Goal: Task Accomplishment & Management: Manage account settings

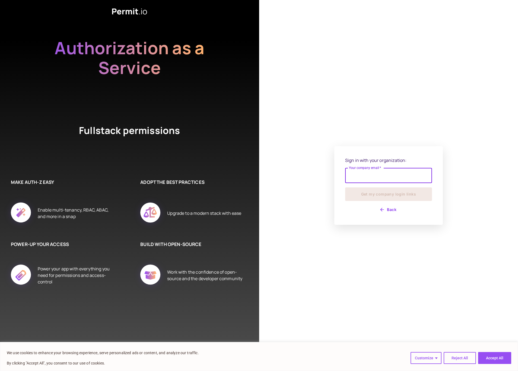
click at [376, 180] on input "Your company email   *" at bounding box center [388, 175] width 87 height 15
type input "**********"
click at [401, 198] on button "Get my company login links" at bounding box center [388, 195] width 87 height 14
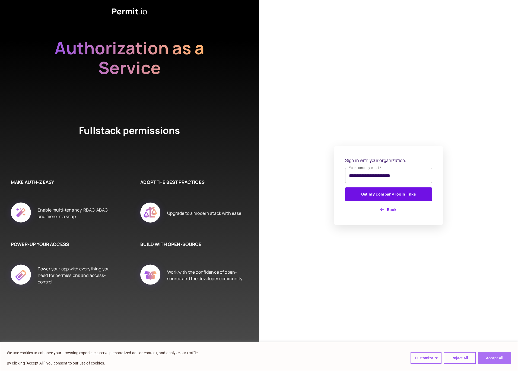
click at [482, 363] on button "Accept All" at bounding box center [494, 358] width 33 height 12
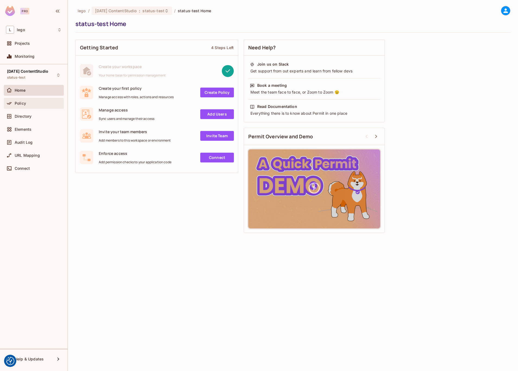
click at [16, 100] on div "Policy" at bounding box center [34, 103] width 60 height 11
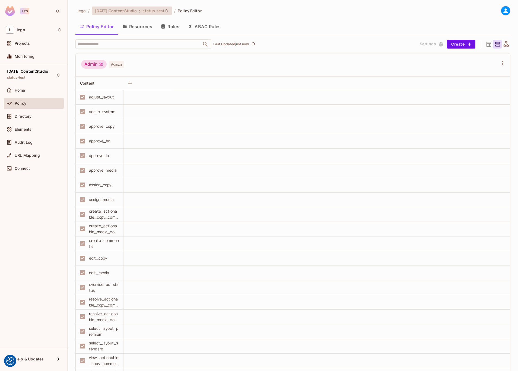
click at [159, 7] on div "05.02.01 ContentStudio : status-test" at bounding box center [132, 11] width 80 height 8
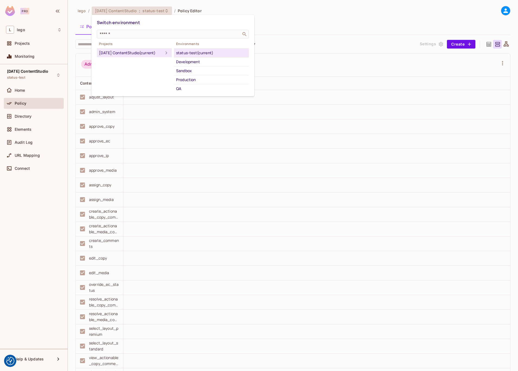
click at [269, 42] on div at bounding box center [259, 185] width 518 height 371
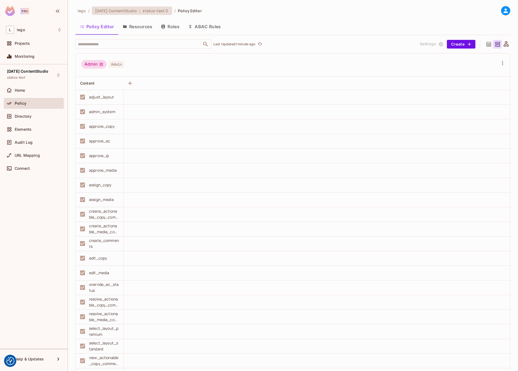
click at [144, 9] on span "status-test" at bounding box center [153, 10] width 22 height 5
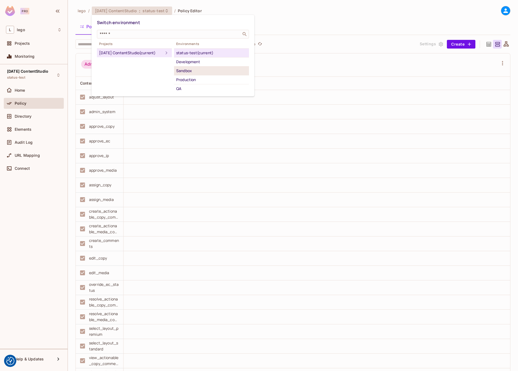
click at [195, 68] on div "Sandbox" at bounding box center [211, 71] width 71 height 7
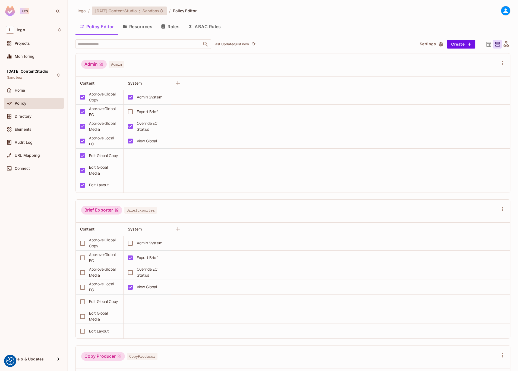
click at [154, 7] on div "[DATE] ContentStudio : Sandbox" at bounding box center [129, 11] width 75 height 8
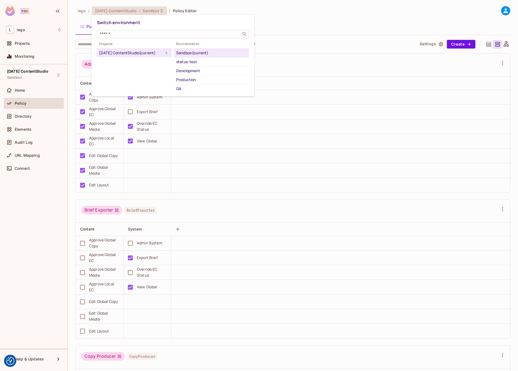
click at [290, 22] on div at bounding box center [259, 185] width 518 height 371
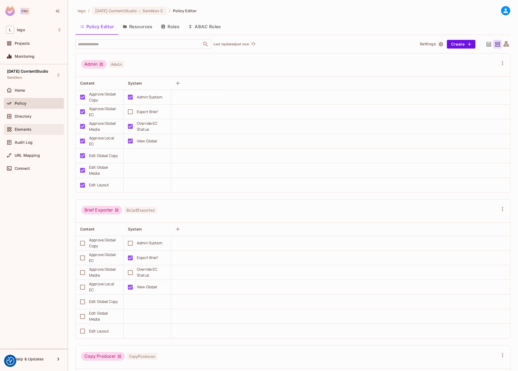
click at [20, 127] on span "Elements" at bounding box center [23, 129] width 17 height 4
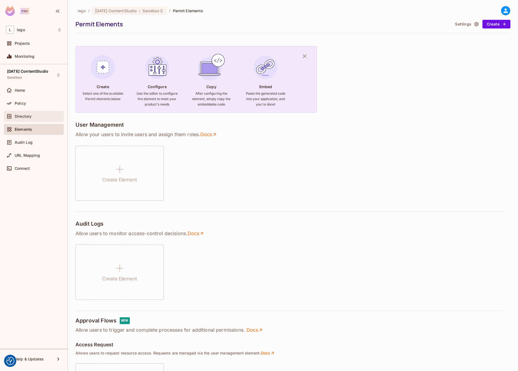
click at [23, 118] on span "Directory" at bounding box center [23, 116] width 17 height 4
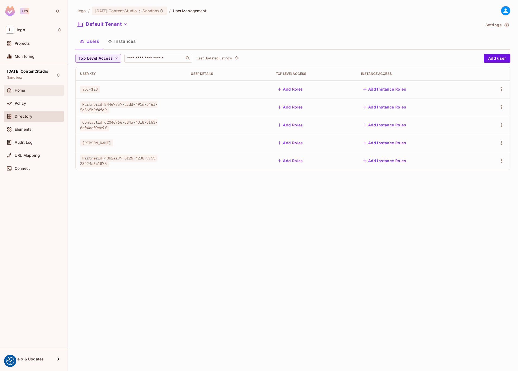
click at [24, 90] on span "Home" at bounding box center [20, 90] width 11 height 4
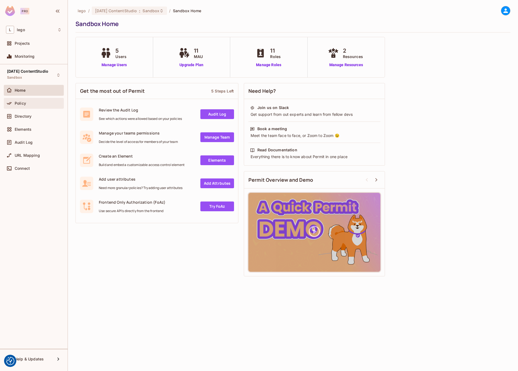
click at [23, 101] on span "Policy" at bounding box center [20, 103] width 11 height 4
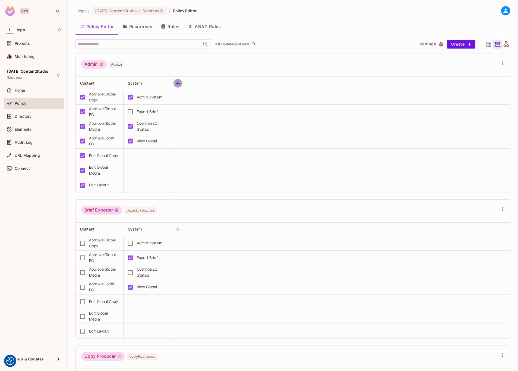
click at [177, 84] on icon "button" at bounding box center [178, 83] width 4 height 4
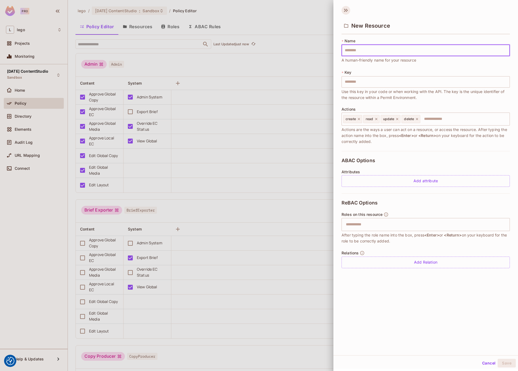
click at [343, 9] on icon at bounding box center [345, 10] width 9 height 9
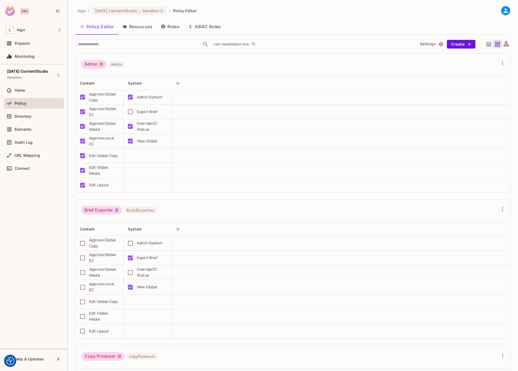
click at [149, 140] on div "View Global" at bounding box center [147, 141] width 20 height 6
click at [438, 44] on icon "button" at bounding box center [440, 44] width 5 height 5
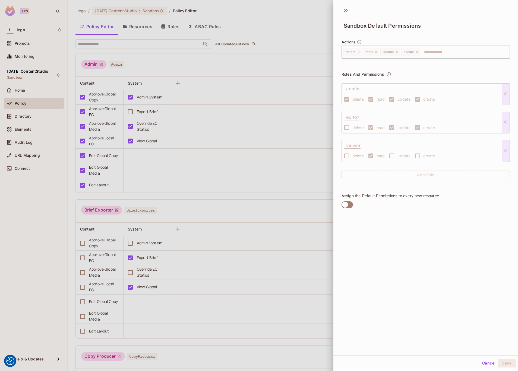
click at [300, 59] on div at bounding box center [259, 185] width 518 height 371
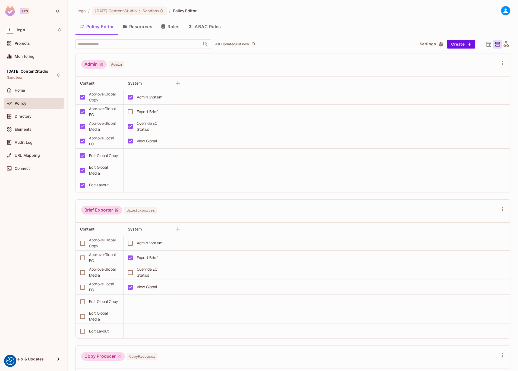
click at [138, 26] on button "Resources" at bounding box center [137, 27] width 38 height 14
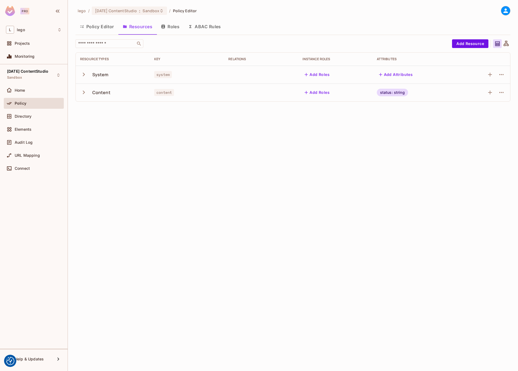
click at [82, 74] on icon "button" at bounding box center [83, 74] width 7 height 7
click at [82, 163] on icon "button" at bounding box center [83, 163] width 7 height 7
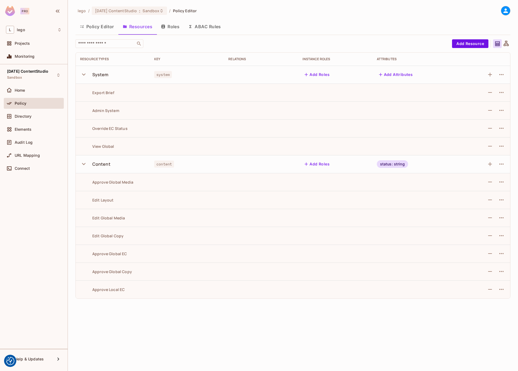
click at [320, 77] on button "Add Roles" at bounding box center [316, 74] width 29 height 9
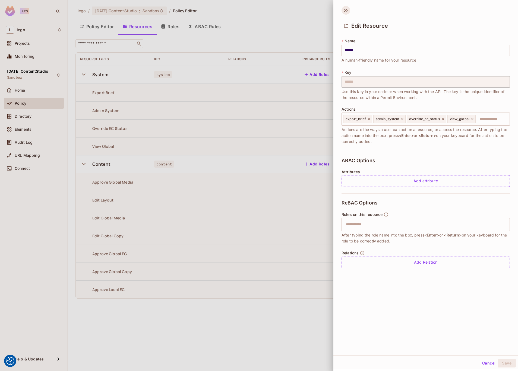
click at [348, 11] on icon at bounding box center [345, 10] width 9 height 9
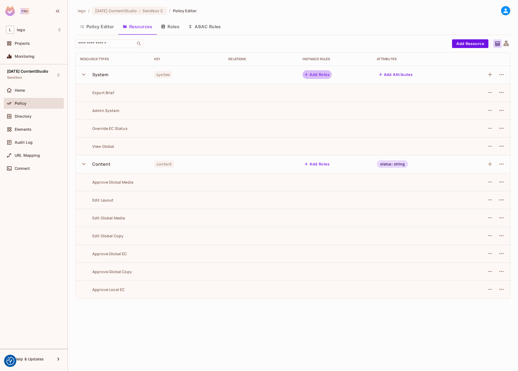
click at [321, 75] on button "Add Roles" at bounding box center [316, 74] width 29 height 9
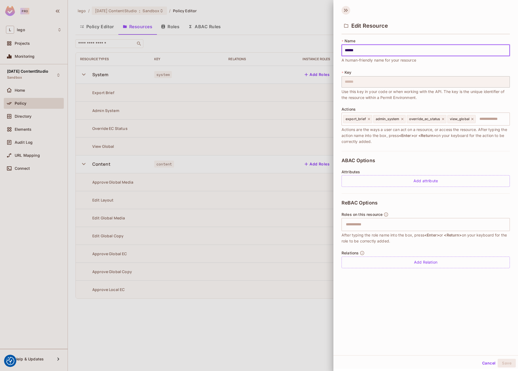
click at [346, 8] on icon at bounding box center [345, 10] width 9 height 9
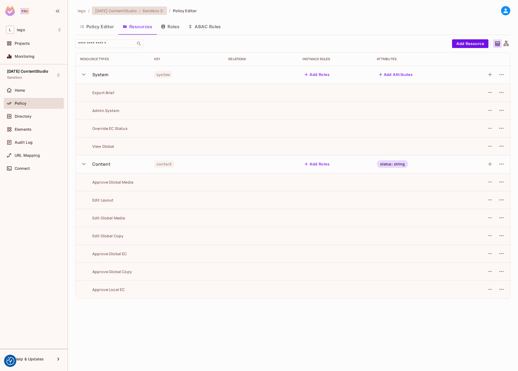
click at [163, 12] on icon at bounding box center [161, 11] width 4 height 4
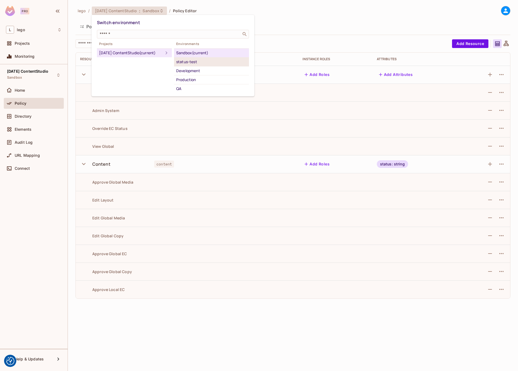
click at [196, 60] on div "status-test" at bounding box center [211, 62] width 71 height 7
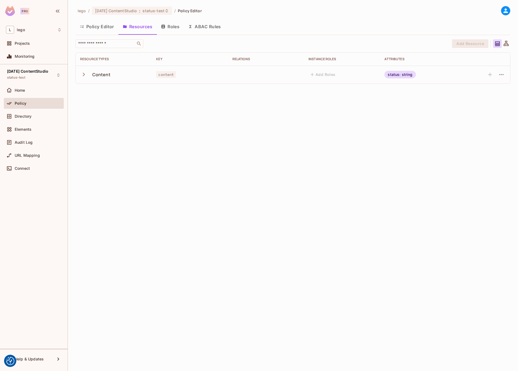
click at [82, 76] on icon "button" at bounding box center [83, 74] width 7 height 7
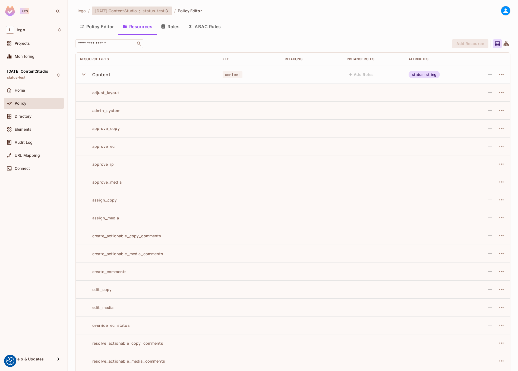
click at [167, 11] on icon at bounding box center [166, 11] width 4 height 4
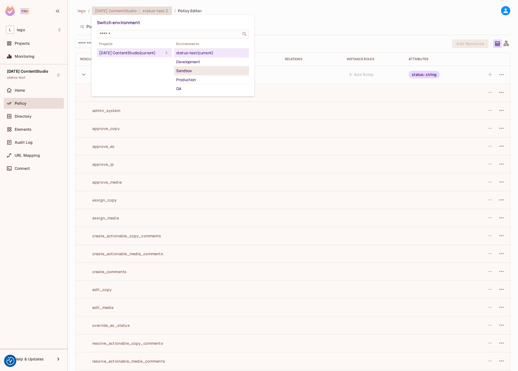
click at [194, 68] on div "Sandbox" at bounding box center [211, 71] width 71 height 7
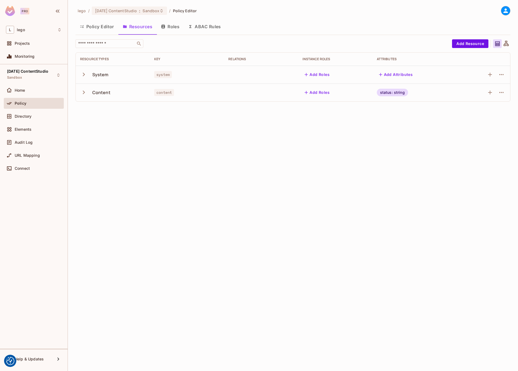
click at [84, 75] on icon "button" at bounding box center [84, 75] width 2 height 4
click at [317, 74] on button "Add Roles" at bounding box center [316, 74] width 29 height 9
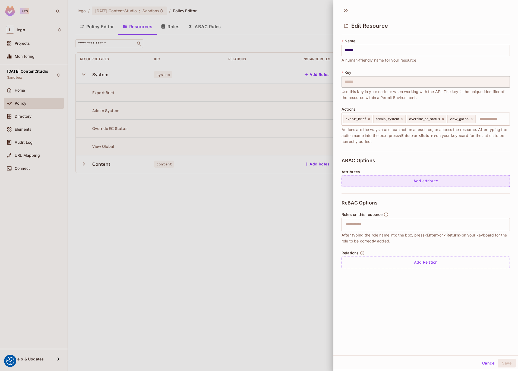
click at [407, 183] on div "Add attribute" at bounding box center [425, 181] width 168 height 12
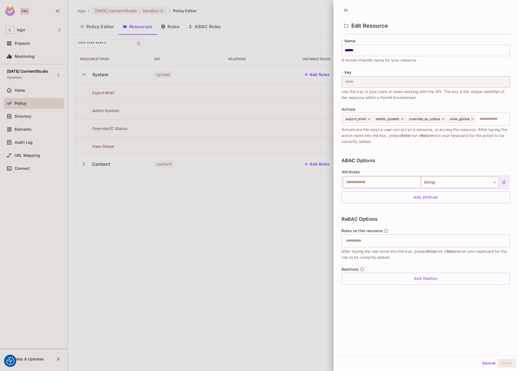
click at [502, 183] on icon "button" at bounding box center [503, 182] width 3 height 3
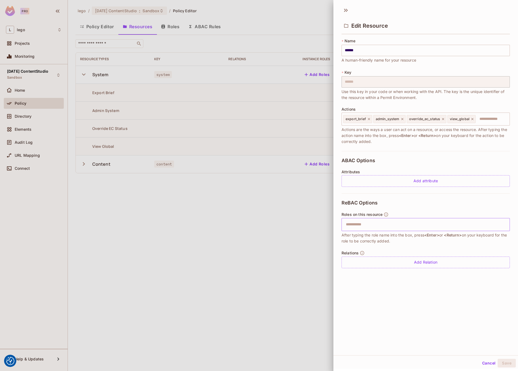
click at [407, 220] on input "text" at bounding box center [424, 224] width 165 height 11
type input "**********"
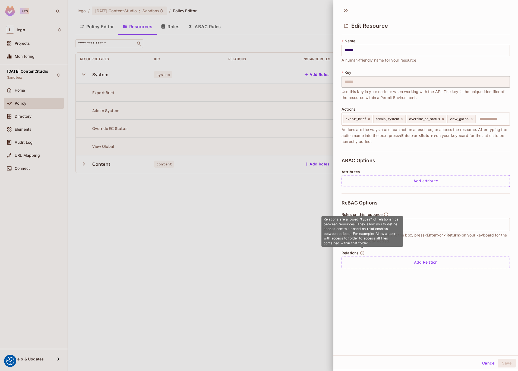
click at [362, 254] on icon "button" at bounding box center [362, 253] width 5 height 5
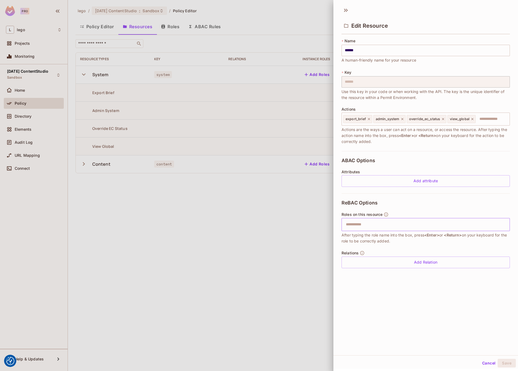
click at [459, 226] on input "text" at bounding box center [424, 224] width 165 height 11
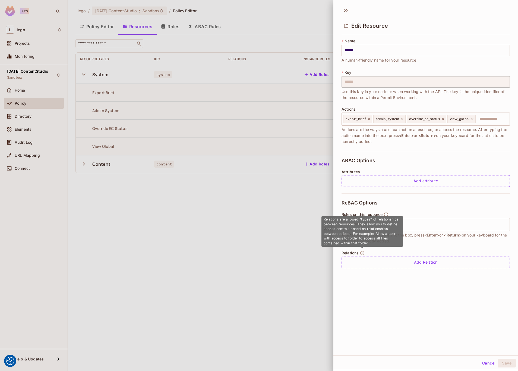
click at [363, 253] on icon "button" at bounding box center [362, 253] width 5 height 5
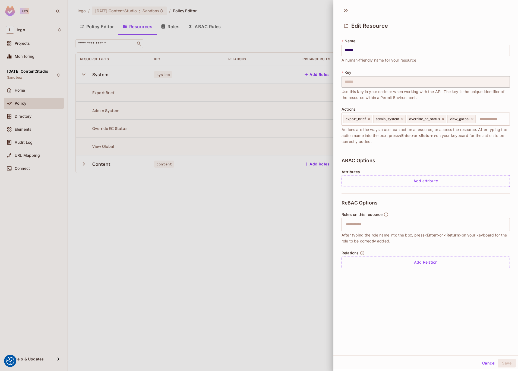
click at [201, 271] on div at bounding box center [259, 185] width 518 height 371
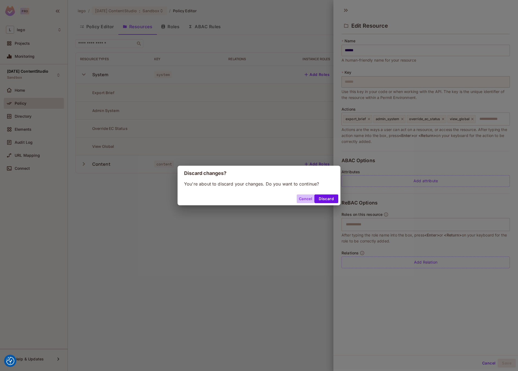
click at [299, 202] on button "Cancel" at bounding box center [306, 199] width 18 height 9
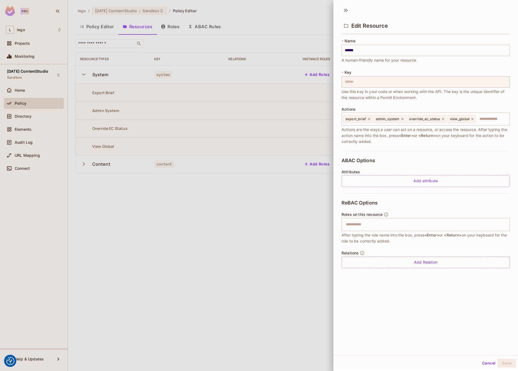
click at [301, 201] on div at bounding box center [259, 185] width 518 height 371
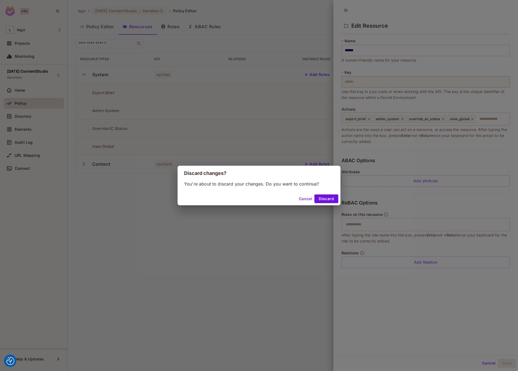
click at [321, 200] on button "Discard" at bounding box center [326, 199] width 24 height 9
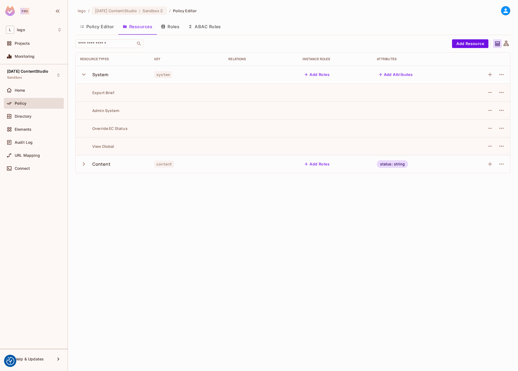
click at [166, 28] on button "Roles" at bounding box center [170, 27] width 27 height 14
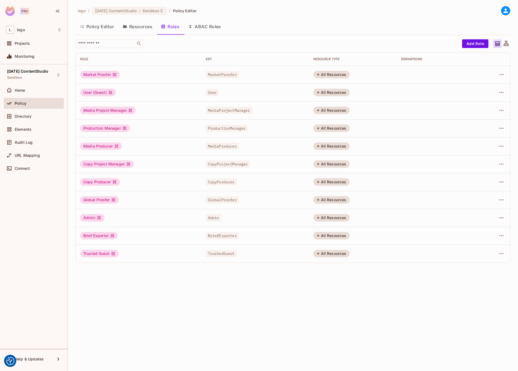
click at [323, 75] on div "All Resources" at bounding box center [331, 75] width 36 height 8
click at [318, 75] on icon at bounding box center [317, 74] width 3 height 3
click at [140, 28] on button "Resources" at bounding box center [137, 27] width 38 height 14
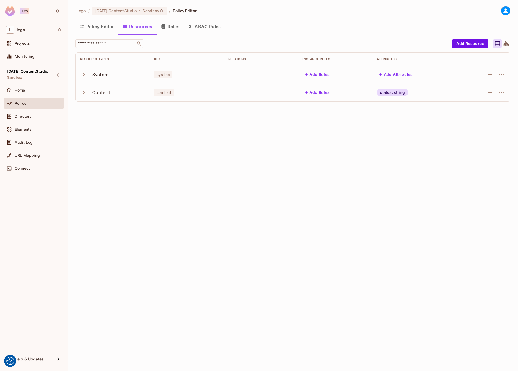
click at [84, 75] on icon "button" at bounding box center [84, 75] width 2 height 4
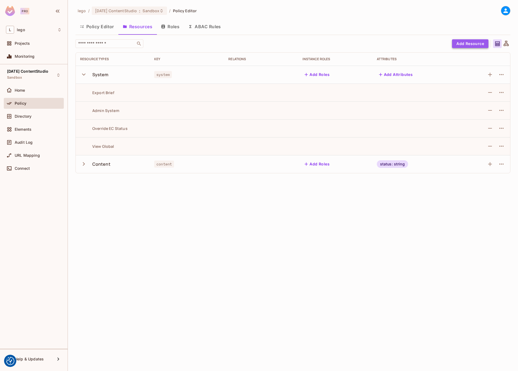
click at [467, 43] on button "Add Resource" at bounding box center [470, 43] width 36 height 9
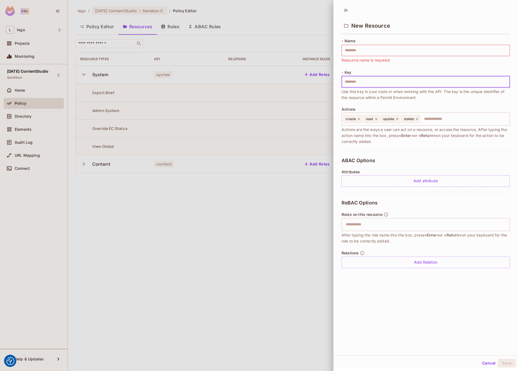
click at [373, 86] on input "text" at bounding box center [425, 81] width 168 height 11
click at [364, 51] on input "text" at bounding box center [425, 50] width 168 height 11
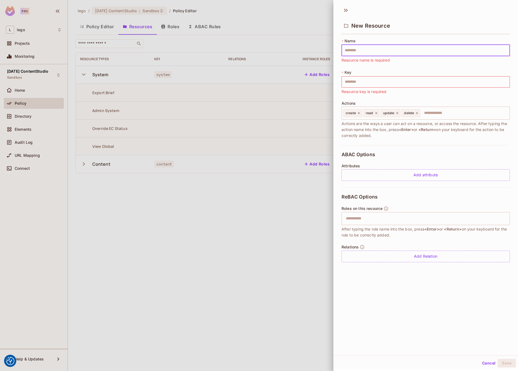
paste input "**********"
type input "**********"
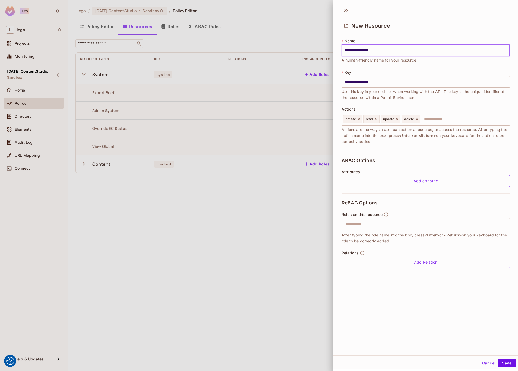
click at [376, 50] on input "**********" at bounding box center [425, 50] width 168 height 11
click at [347, 51] on input "**********" at bounding box center [425, 50] width 168 height 11
type input "**********"
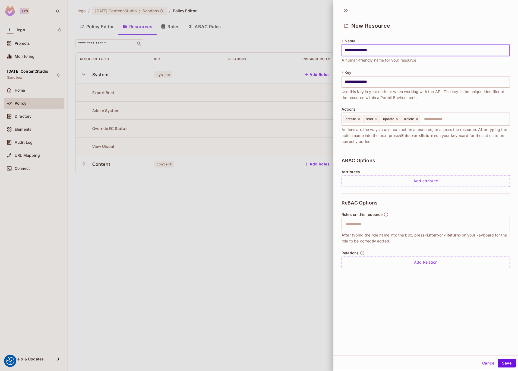
type input "**********"
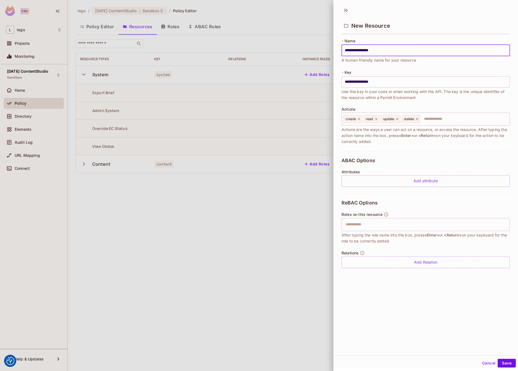
type input "**********"
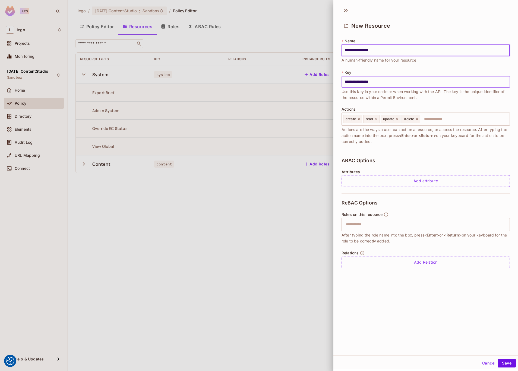
click at [347, 83] on input "**********" at bounding box center [425, 81] width 168 height 11
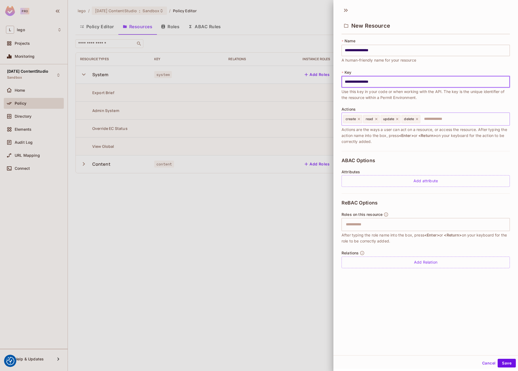
click at [359, 118] on icon at bounding box center [359, 119] width 4 height 4
click at [376, 119] on icon at bounding box center [377, 119] width 4 height 4
click at [376, 118] on icon at bounding box center [376, 119] width 4 height 4
type input "**********"
click at [500, 362] on button "Save" at bounding box center [506, 363] width 18 height 9
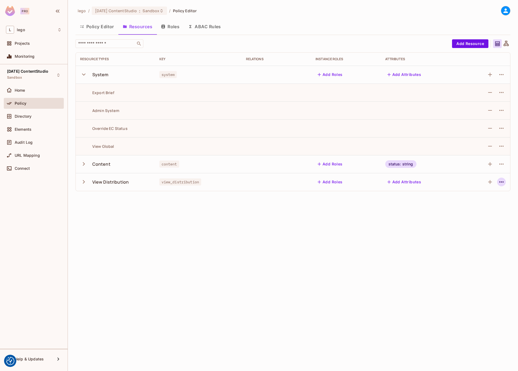
click at [501, 182] on icon "button" at bounding box center [501, 182] width 4 height 1
click at [489, 216] on div "Delete Resource" at bounding box center [479, 215] width 30 height 5
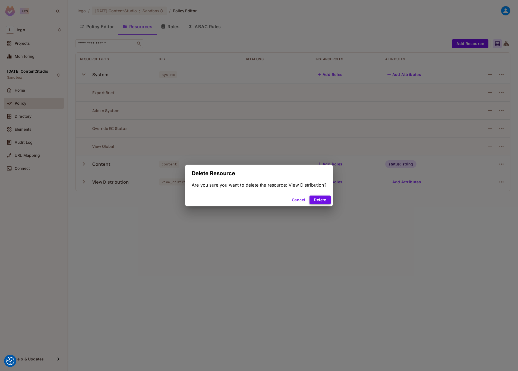
click at [326, 200] on button "Delete" at bounding box center [319, 200] width 21 height 9
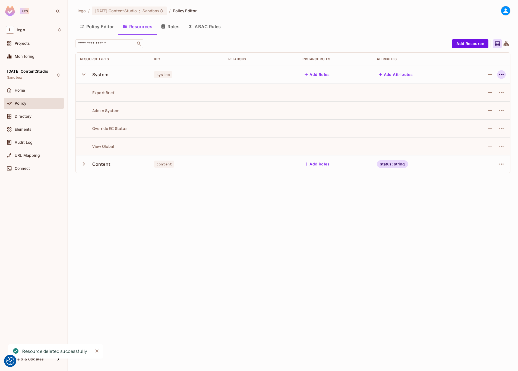
click at [499, 73] on icon "button" at bounding box center [501, 74] width 7 height 7
click at [487, 96] on div "Edit Resource" at bounding box center [478, 95] width 26 height 5
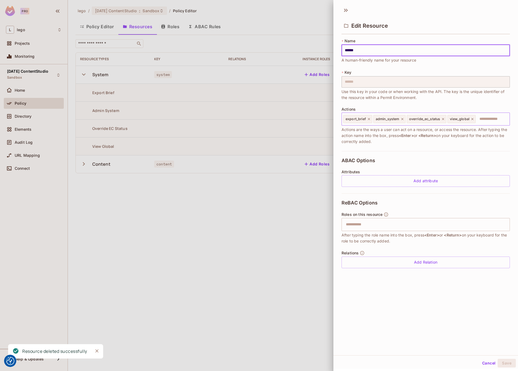
click at [482, 120] on input "text" at bounding box center [491, 119] width 31 height 11
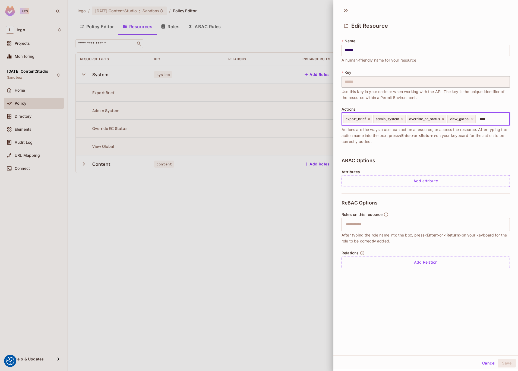
type input "****"
paste input "**********"
type input "**********"
drag, startPoint x: 492, startPoint y: 119, endPoint x: 458, endPoint y: 121, distance: 34.5
click at [458, 121] on div "**********" at bounding box center [425, 119] width 168 height 13
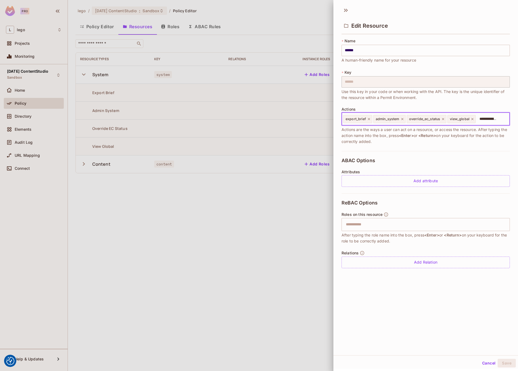
click at [484, 119] on input "**********" at bounding box center [487, 119] width 23 height 11
drag, startPoint x: 484, startPoint y: 119, endPoint x: 515, endPoint y: 122, distance: 30.8
click at [518, 122] on html "We use cookies to enhance your browsing experience, serve personalized ads or c…" at bounding box center [259, 185] width 518 height 371
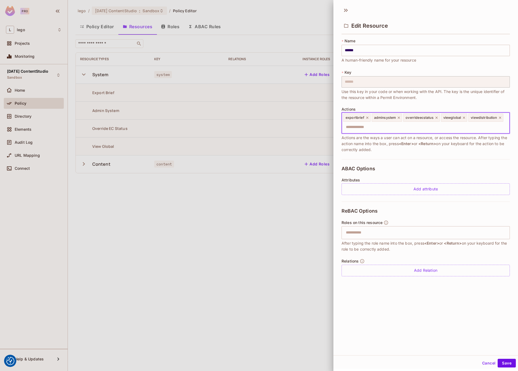
scroll to position [0, 0]
click at [507, 362] on button "Save" at bounding box center [506, 363] width 18 height 9
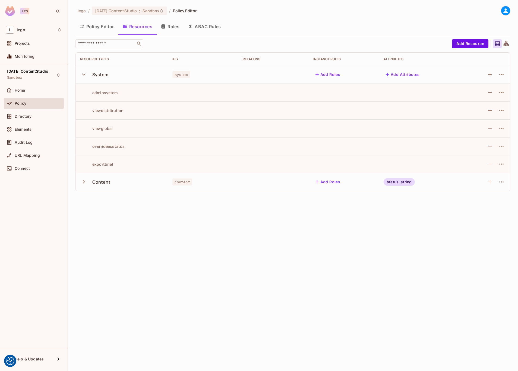
click at [83, 183] on icon "button" at bounding box center [84, 182] width 2 height 4
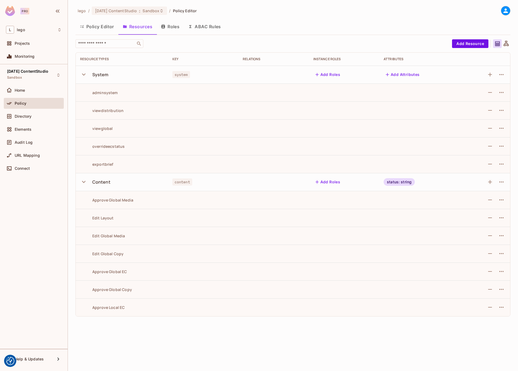
click at [83, 183] on icon "button" at bounding box center [84, 182] width 4 height 2
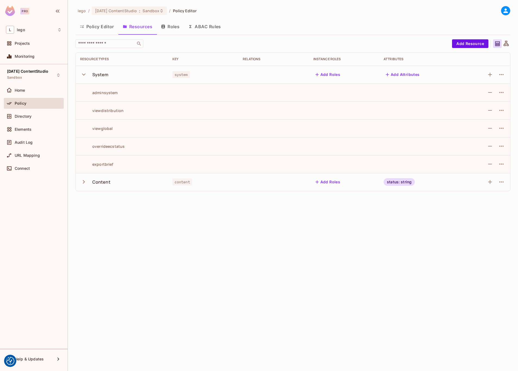
click at [100, 113] on td "viewdistribution" at bounding box center [122, 110] width 92 height 18
click at [84, 74] on icon "button" at bounding box center [83, 74] width 7 height 7
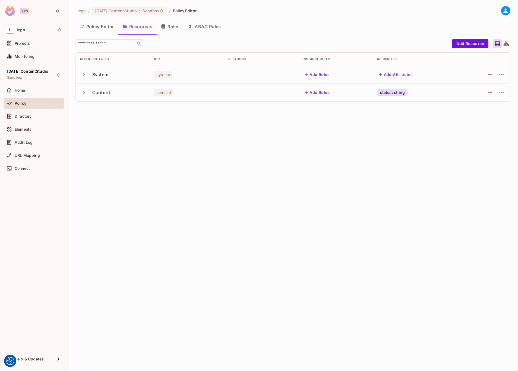
click at [84, 75] on icon "button" at bounding box center [83, 74] width 7 height 7
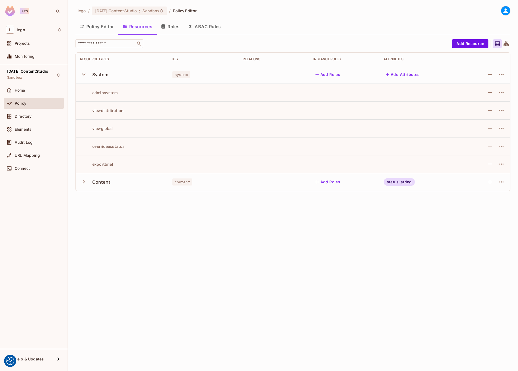
click at [116, 124] on td "viewglobal" at bounding box center [122, 128] width 92 height 18
click at [499, 128] on icon "button" at bounding box center [501, 128] width 7 height 7
click at [493, 138] on li "Edit Action" at bounding box center [478, 141] width 46 height 12
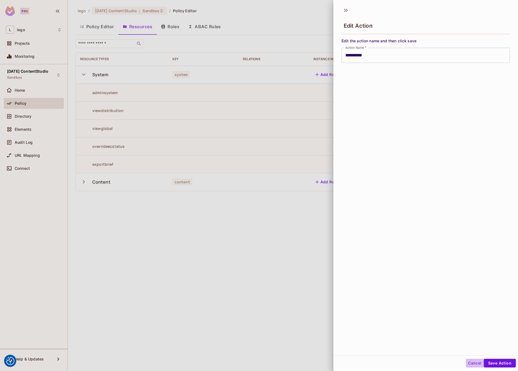
click at [472, 365] on button "Cancel" at bounding box center [475, 363] width 18 height 9
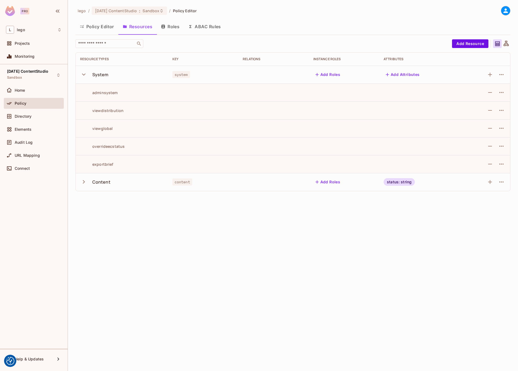
click at [215, 226] on div "lego / 05.02.01 ContentStudio : Sandbox / Policy Editor Policy Editor Resources…" at bounding box center [293, 185] width 450 height 371
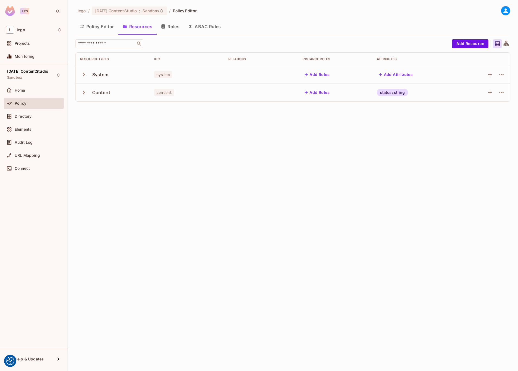
click at [84, 74] on icon "button" at bounding box center [84, 75] width 2 height 4
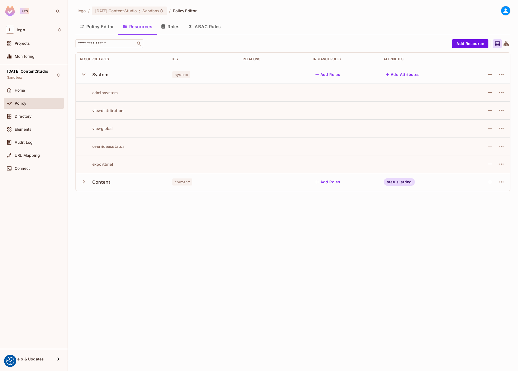
click at [172, 27] on button "Roles" at bounding box center [170, 27] width 27 height 14
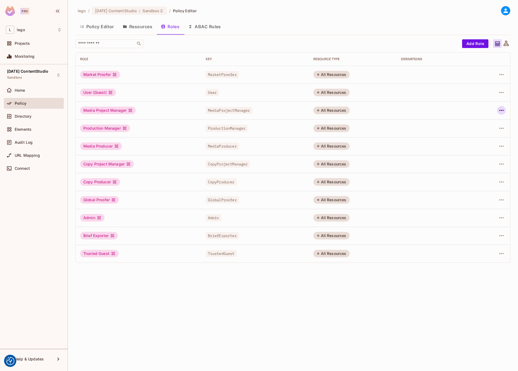
click at [503, 110] on icon "button" at bounding box center [501, 110] width 7 height 7
click at [492, 122] on li "Edit Role" at bounding box center [478, 123] width 48 height 12
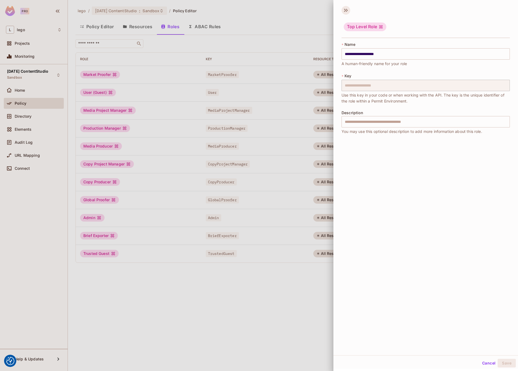
click at [346, 11] on icon at bounding box center [345, 10] width 9 height 9
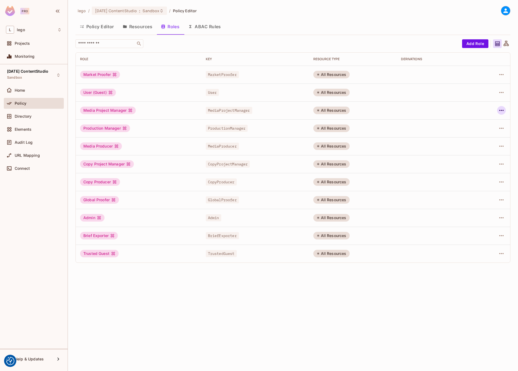
click at [500, 112] on icon "button" at bounding box center [501, 110] width 7 height 7
click at [488, 133] on div "Edit Attributes" at bounding box center [482, 134] width 27 height 5
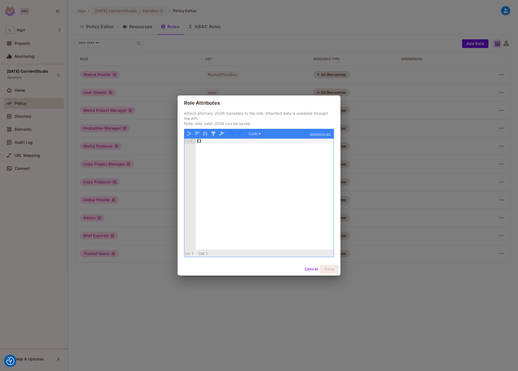
click at [311, 267] on button "Cancel" at bounding box center [311, 269] width 18 height 9
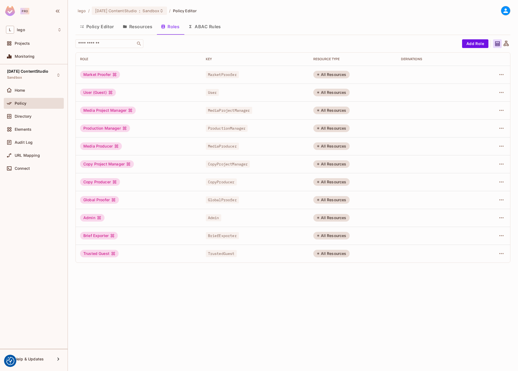
click at [107, 25] on button "Policy Editor" at bounding box center [96, 27] width 43 height 14
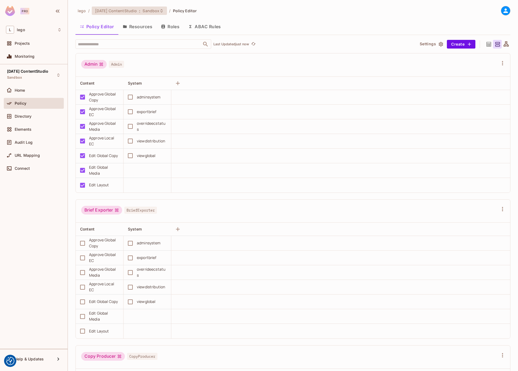
click at [162, 12] on icon at bounding box center [161, 11] width 4 height 4
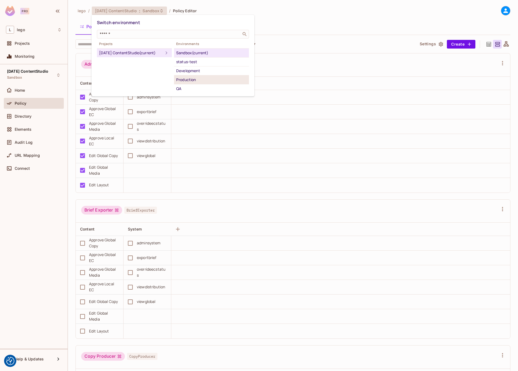
click at [188, 80] on div "Production" at bounding box center [211, 80] width 71 height 7
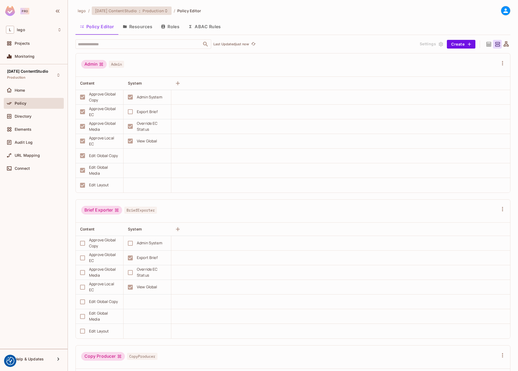
click at [162, 11] on span "Production" at bounding box center [152, 10] width 21 height 5
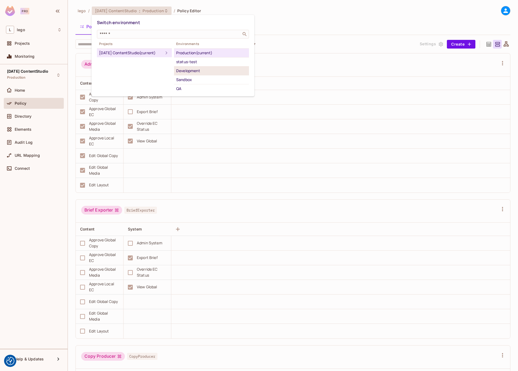
click at [199, 71] on div "Development" at bounding box center [211, 71] width 71 height 7
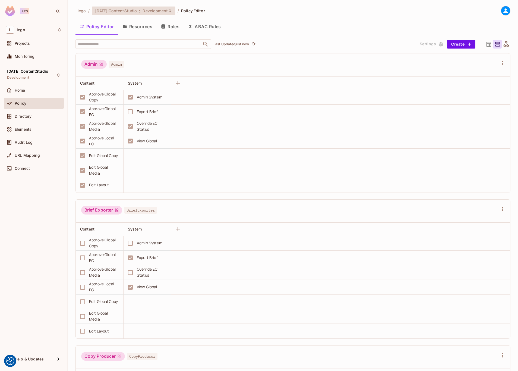
click at [171, 14] on div "[DATE] ContentStudio : Development" at bounding box center [134, 11] width 84 height 8
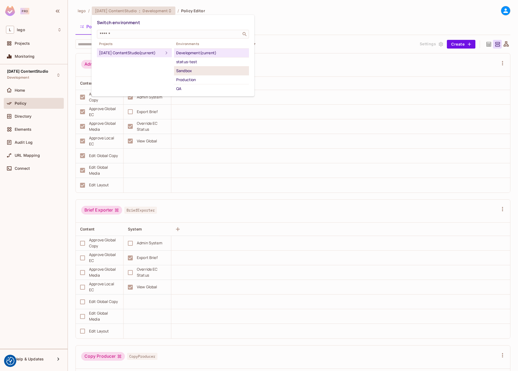
click at [203, 71] on div "Sandbox" at bounding box center [211, 71] width 71 height 7
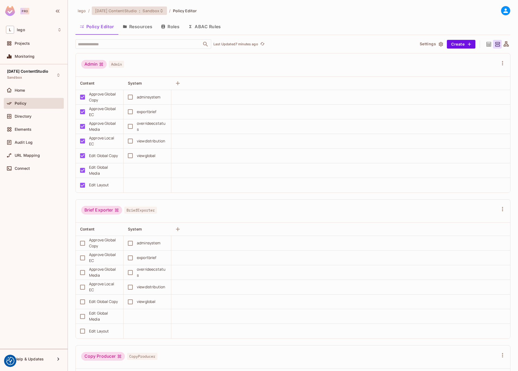
click at [159, 10] on span "Sandbox" at bounding box center [150, 10] width 17 height 5
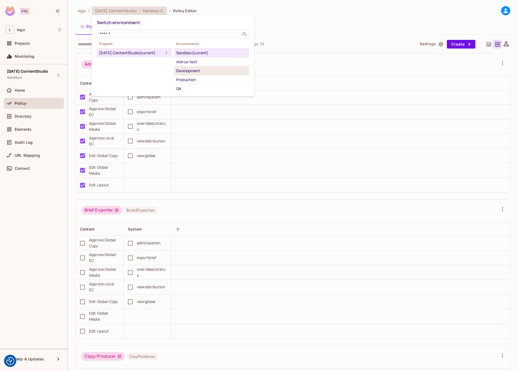
click at [199, 68] on div "Development" at bounding box center [211, 71] width 71 height 7
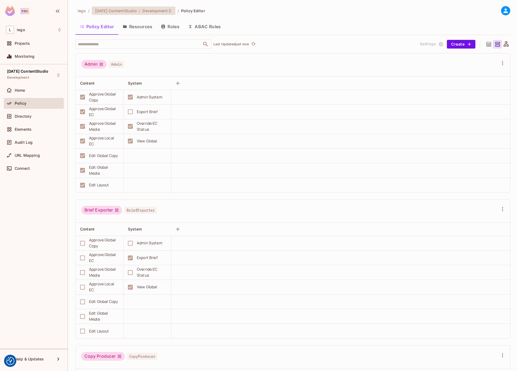
click at [144, 11] on div "[DATE] ContentStudio : Development" at bounding box center [130, 10] width 71 height 5
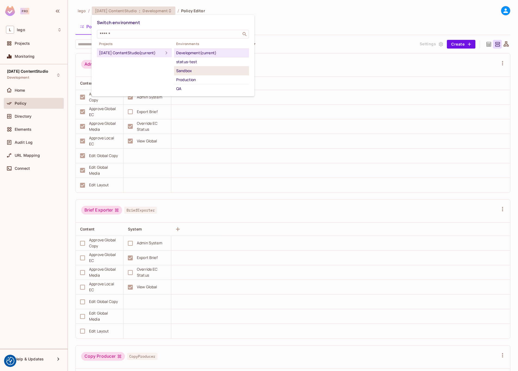
click at [185, 70] on div "Sandbox" at bounding box center [211, 71] width 71 height 7
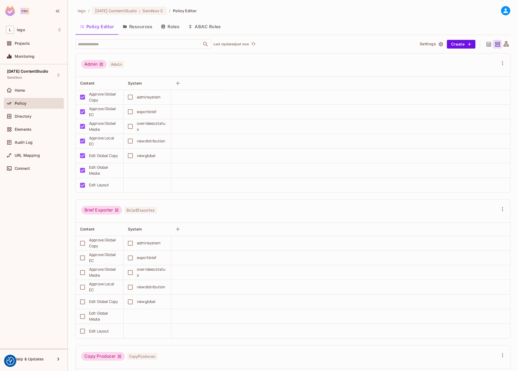
click at [141, 5] on div "lego / [DATE] ContentStudio : Sandbox / Policy Editor Policy Editor Resources R…" at bounding box center [293, 185] width 450 height 371
click at [140, 11] on div "[DATE] ContentStudio : Sandbox" at bounding box center [126, 10] width 62 height 5
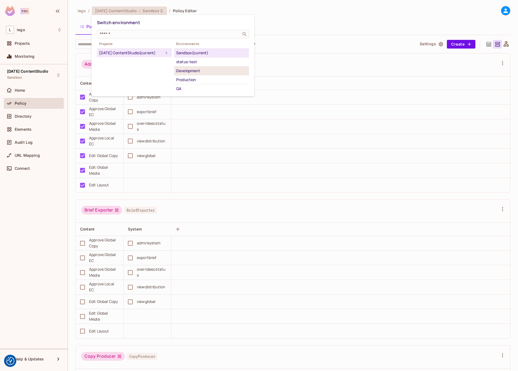
click at [208, 71] on div "Development" at bounding box center [211, 71] width 71 height 7
